Goal: Task Accomplishment & Management: Use online tool/utility

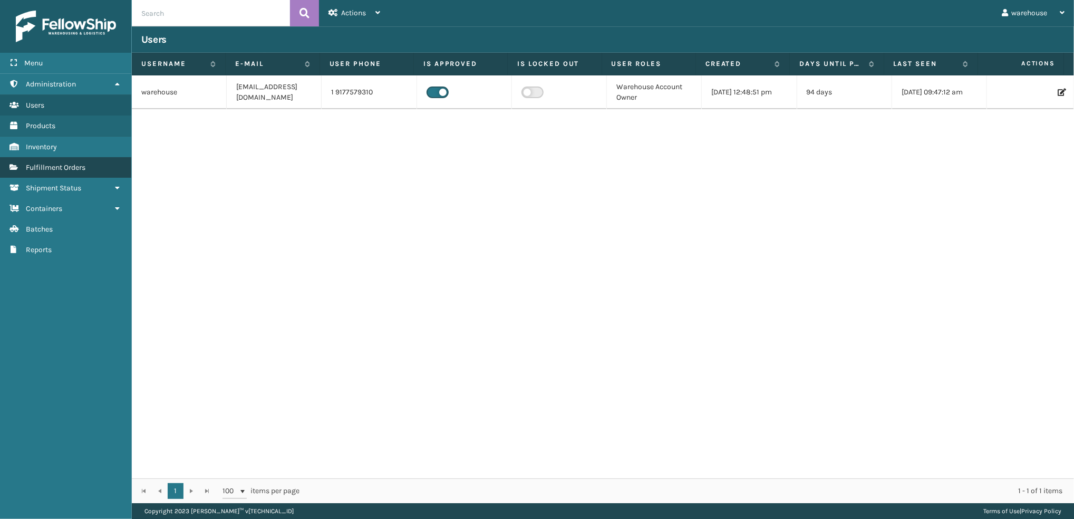
click at [80, 169] on link "Fulfillment Orders" at bounding box center [65, 167] width 131 height 21
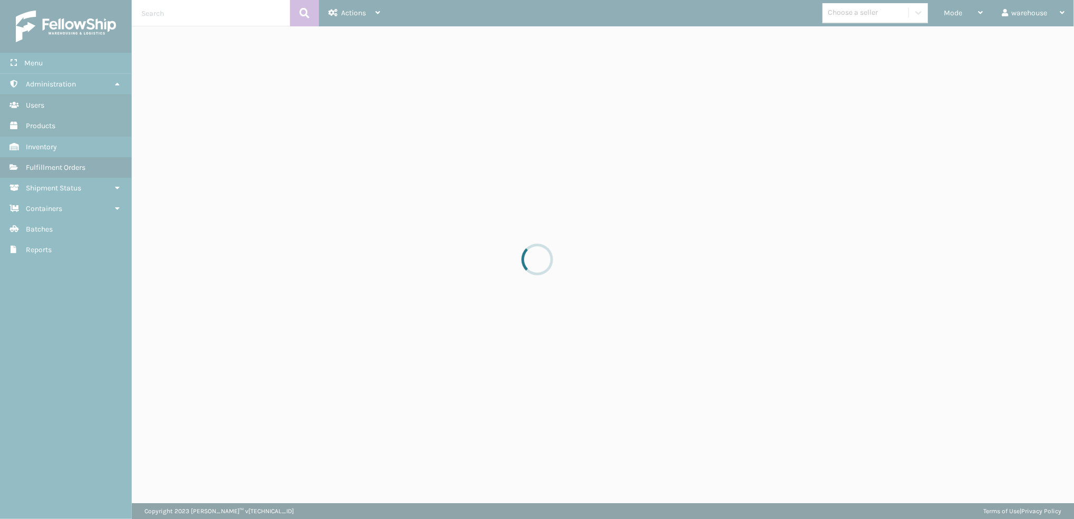
click at [970, 22] on div at bounding box center [537, 259] width 1074 height 519
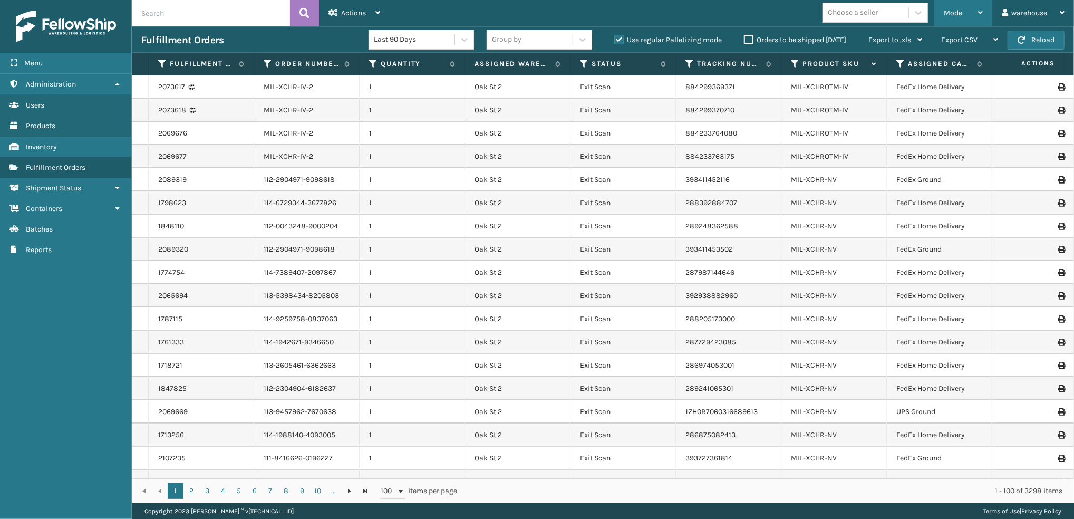
click at [965, 4] on div "Mode" at bounding box center [963, 13] width 39 height 26
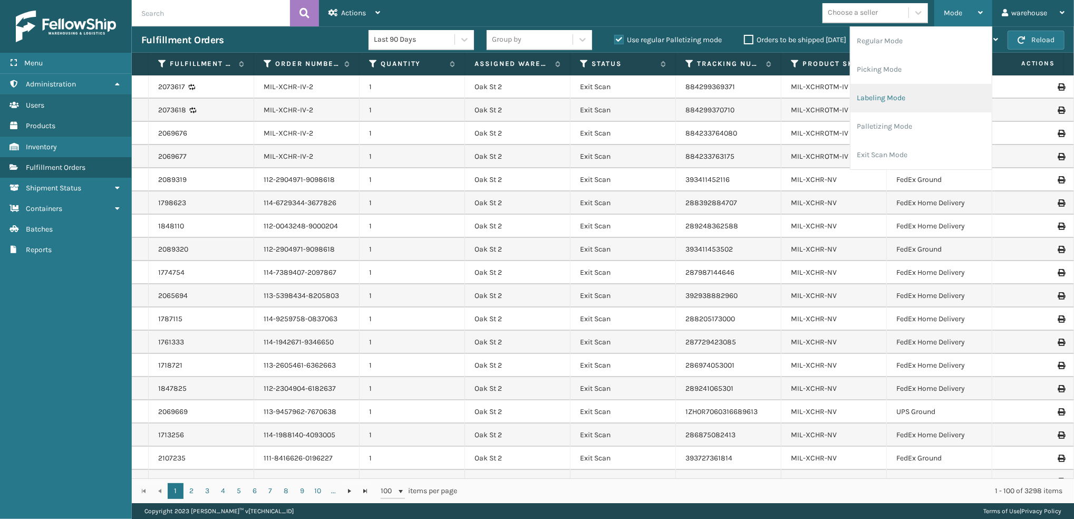
click at [918, 98] on li "Labeling Mode" at bounding box center [920, 98] width 141 height 28
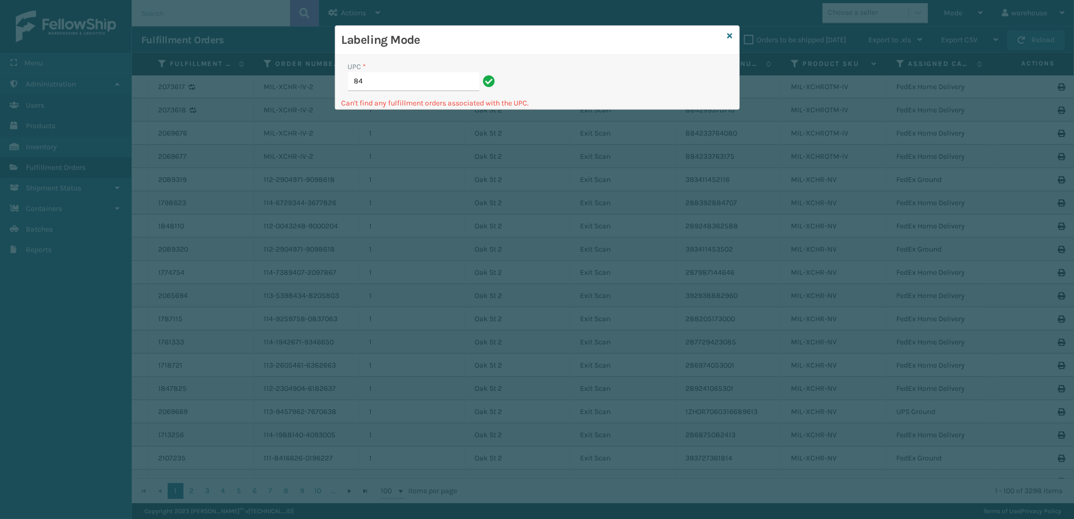
type input "8"
